Goal: Obtain resource: Download file/media

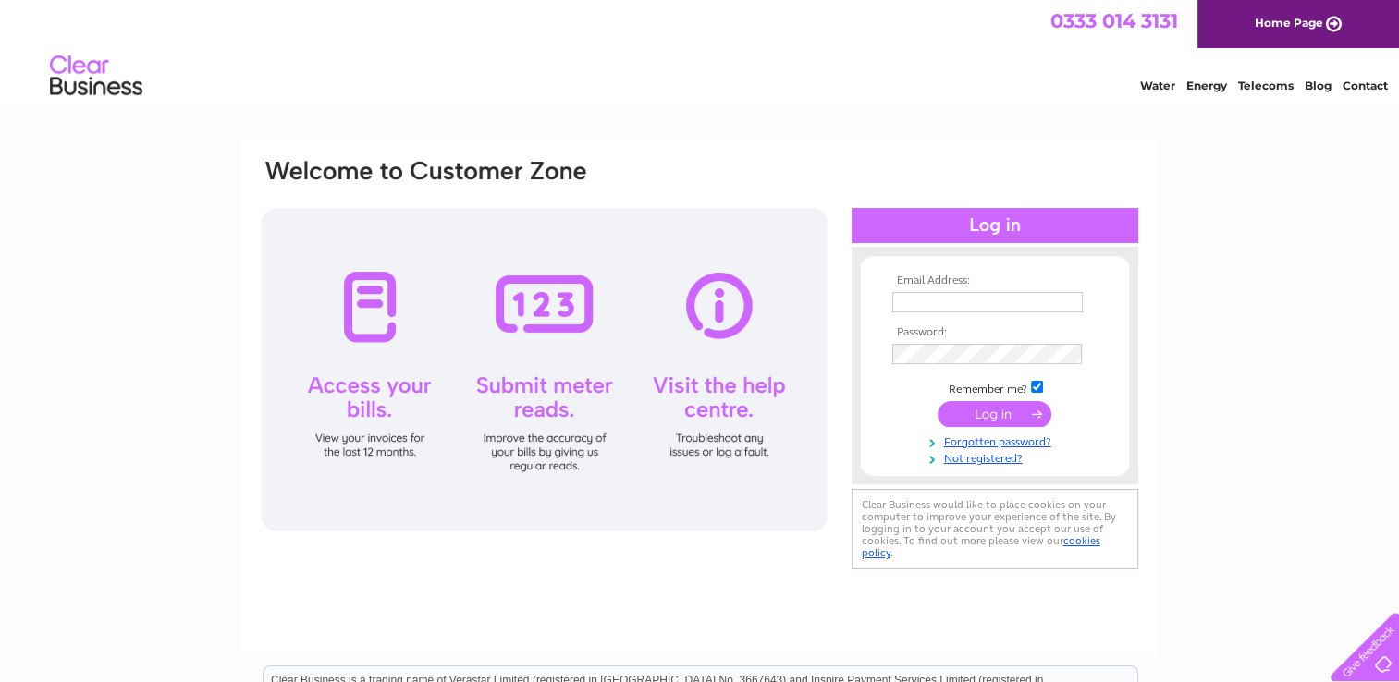
type input "brucebudden@hotmail.co.uk"
click at [991, 413] on input "submit" at bounding box center [994, 414] width 114 height 26
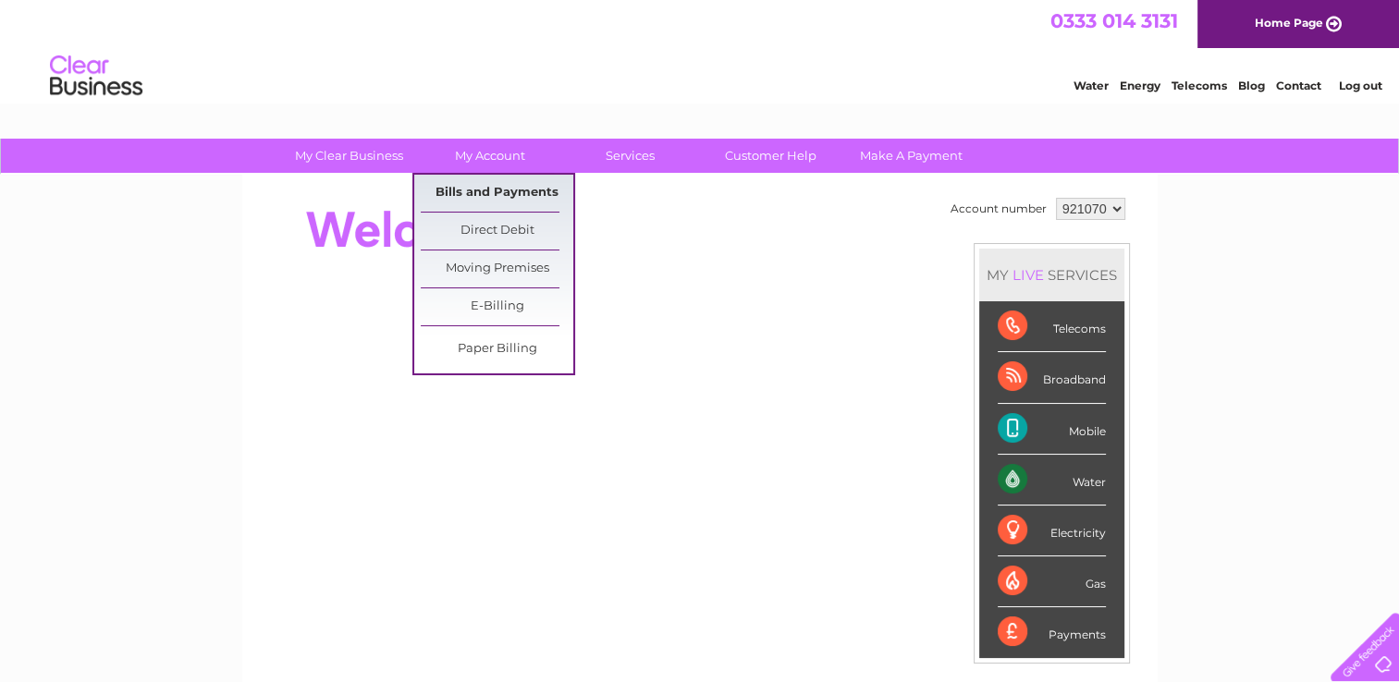
click at [503, 190] on link "Bills and Payments" at bounding box center [497, 193] width 153 height 37
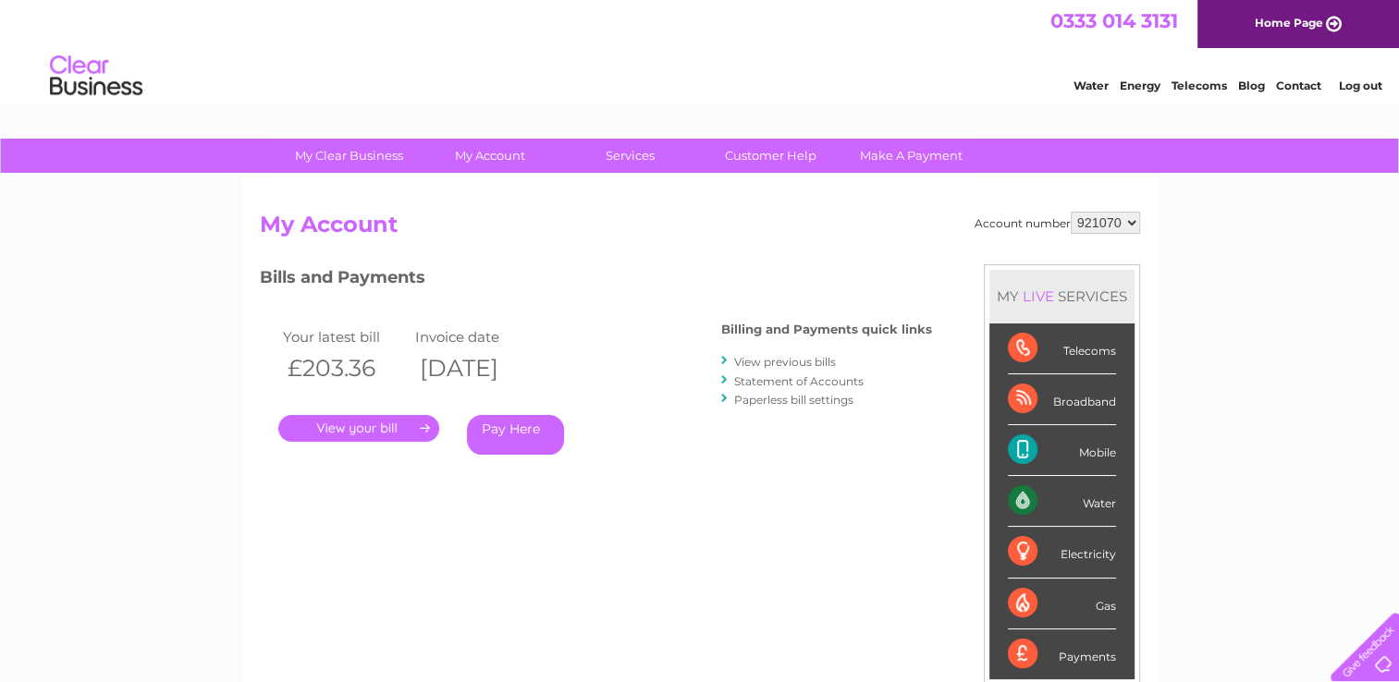
click at [359, 423] on link "." at bounding box center [358, 428] width 161 height 27
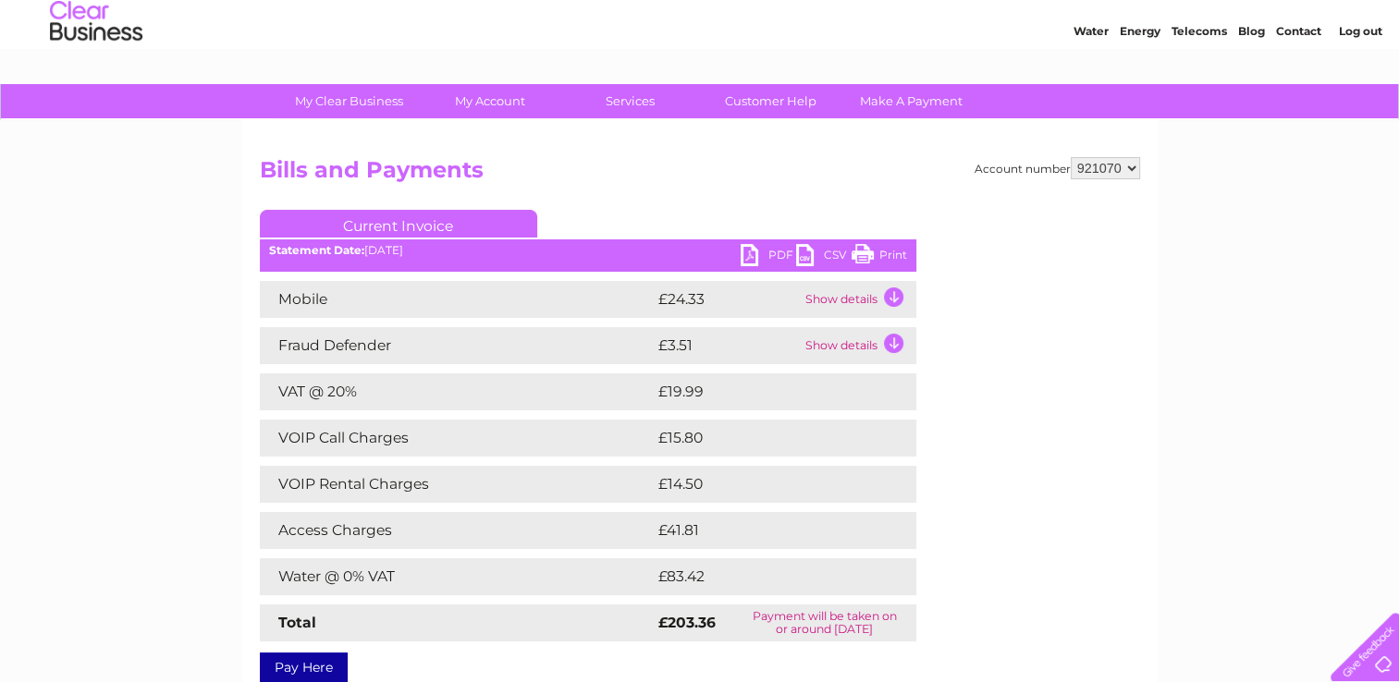
scroll to position [185, 0]
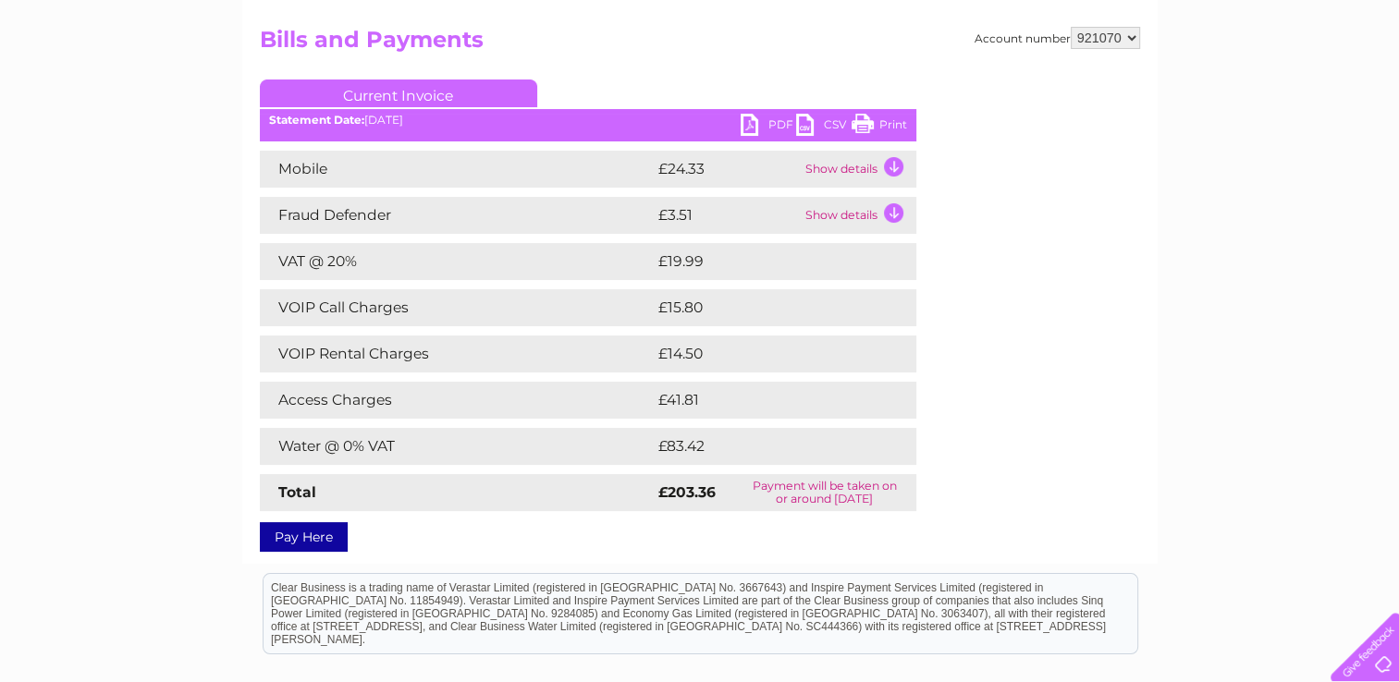
click at [769, 121] on link "PDF" at bounding box center [767, 127] width 55 height 27
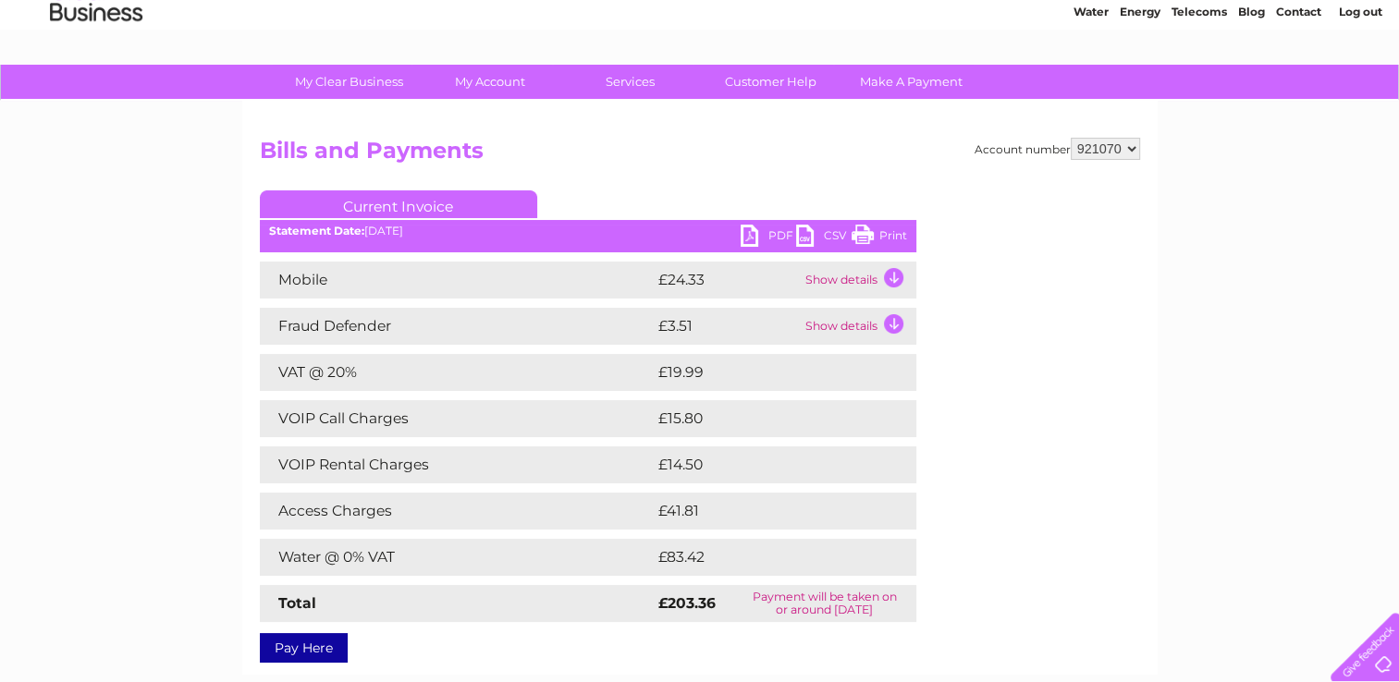
scroll to position [0, 0]
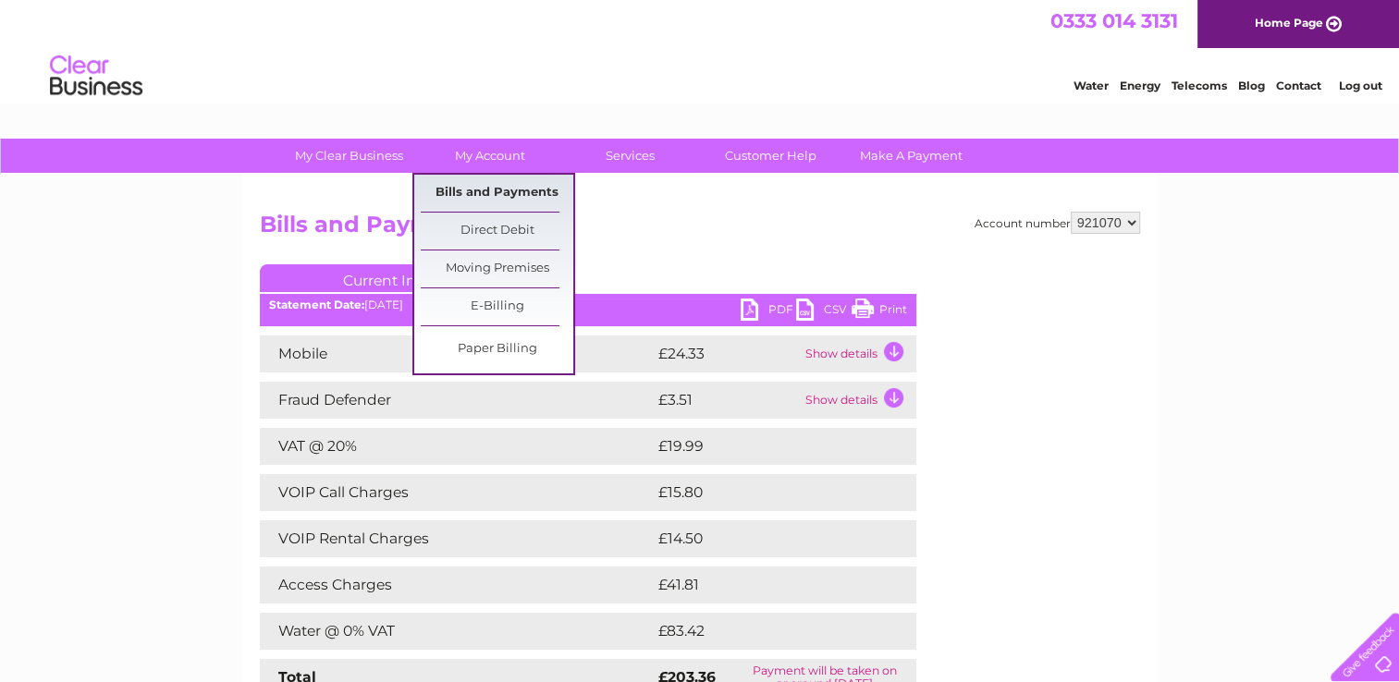
click at [507, 184] on link "Bills and Payments" at bounding box center [497, 193] width 153 height 37
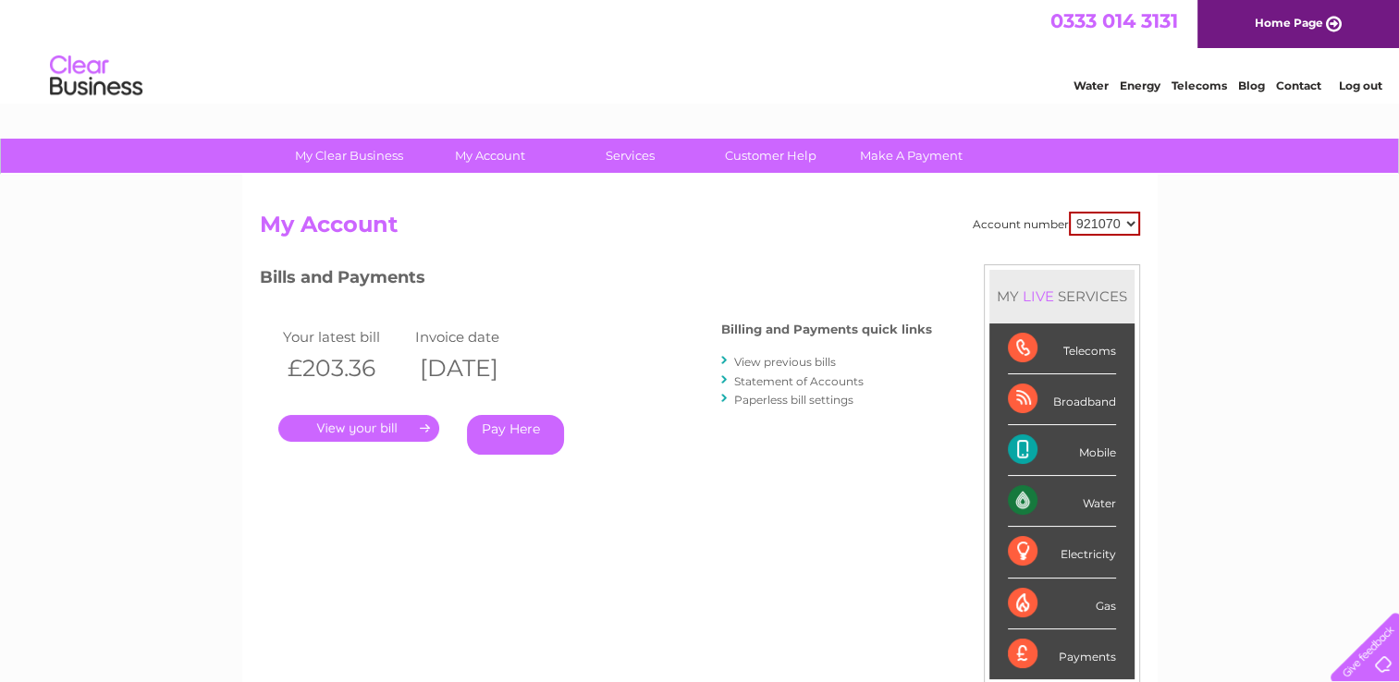
click at [758, 361] on link "View previous bills" at bounding box center [785, 362] width 102 height 14
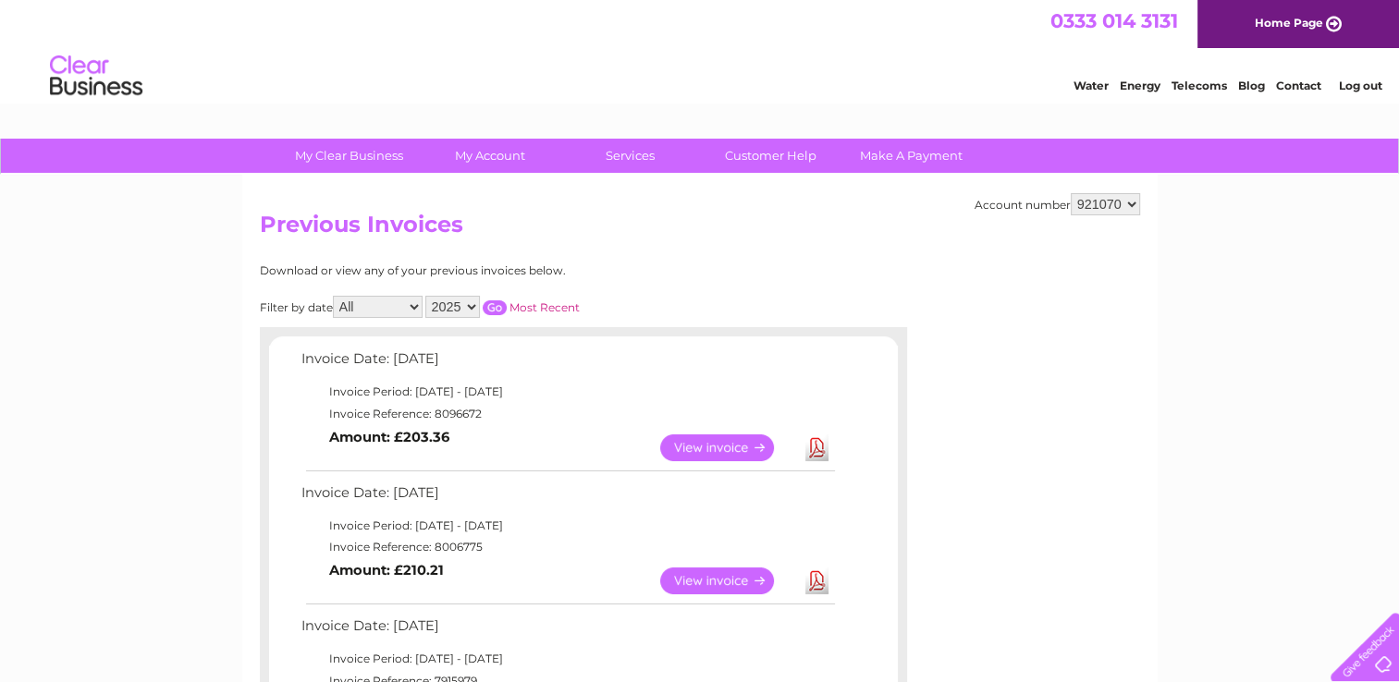
click at [818, 450] on link "Download" at bounding box center [816, 447] width 23 height 27
